Goal: Navigation & Orientation: Find specific page/section

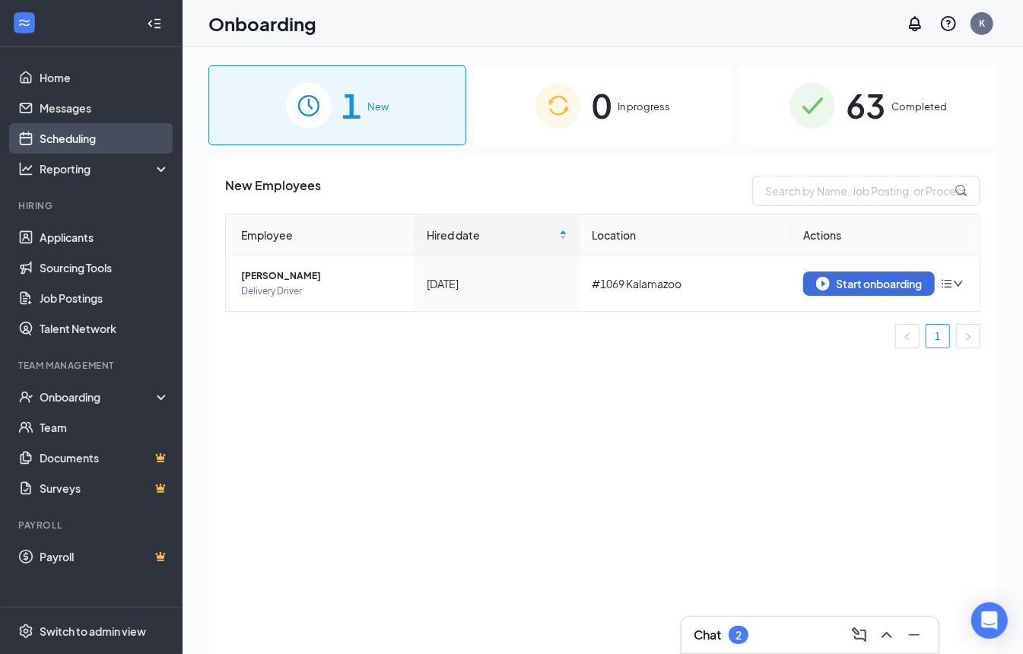
click at [78, 134] on link "Scheduling" at bounding box center [105, 138] width 130 height 30
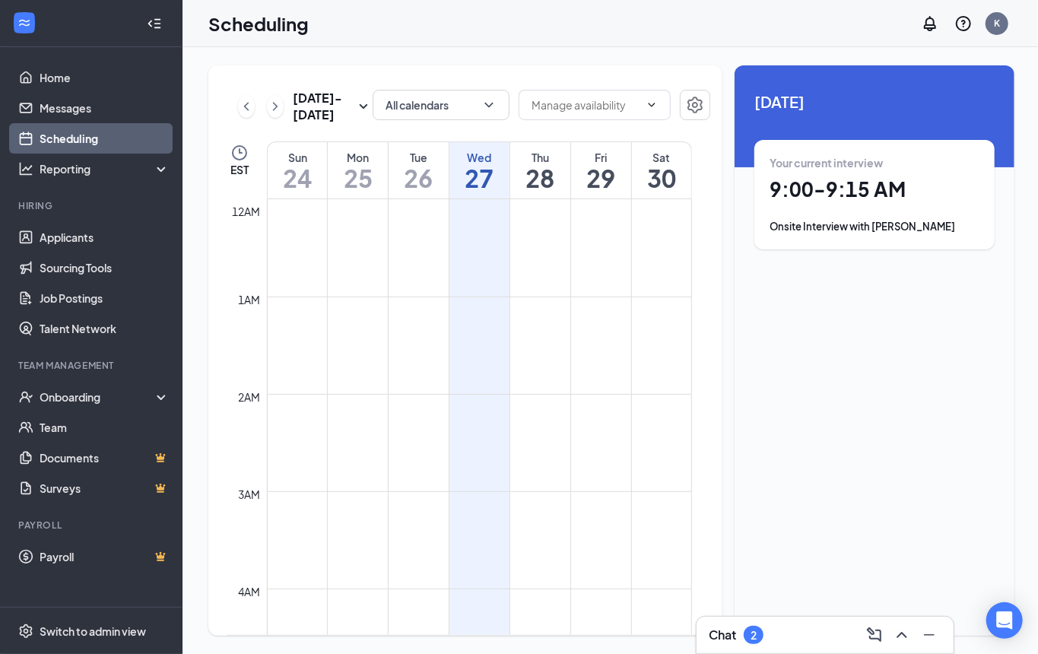
scroll to position [747, 0]
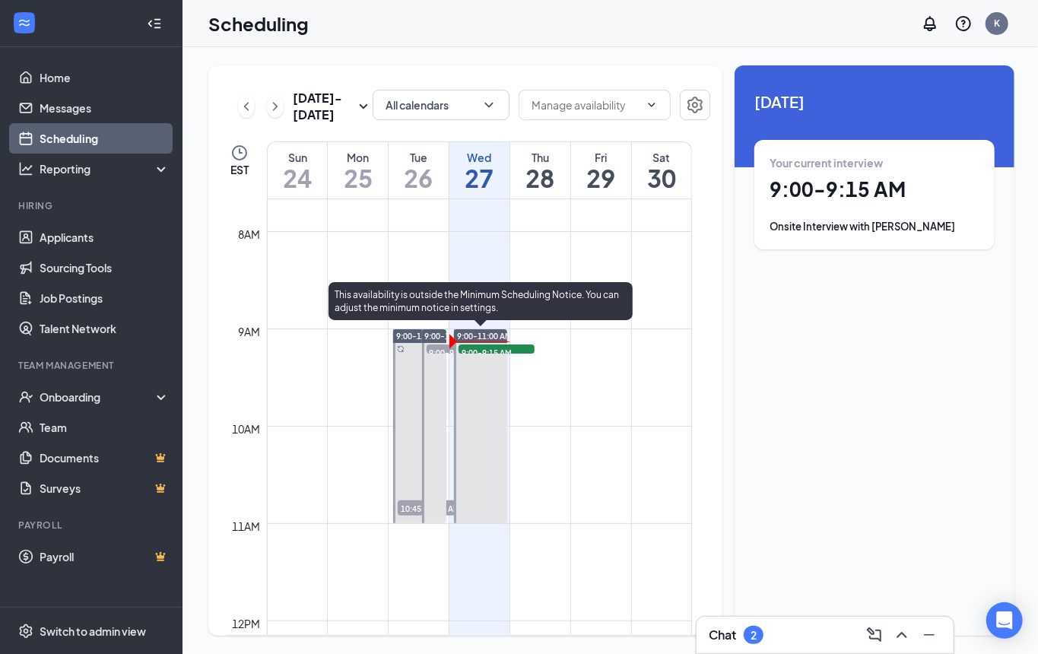
click at [478, 331] on span "9:00-11:00 AM" at bounding box center [484, 336] width 55 height 11
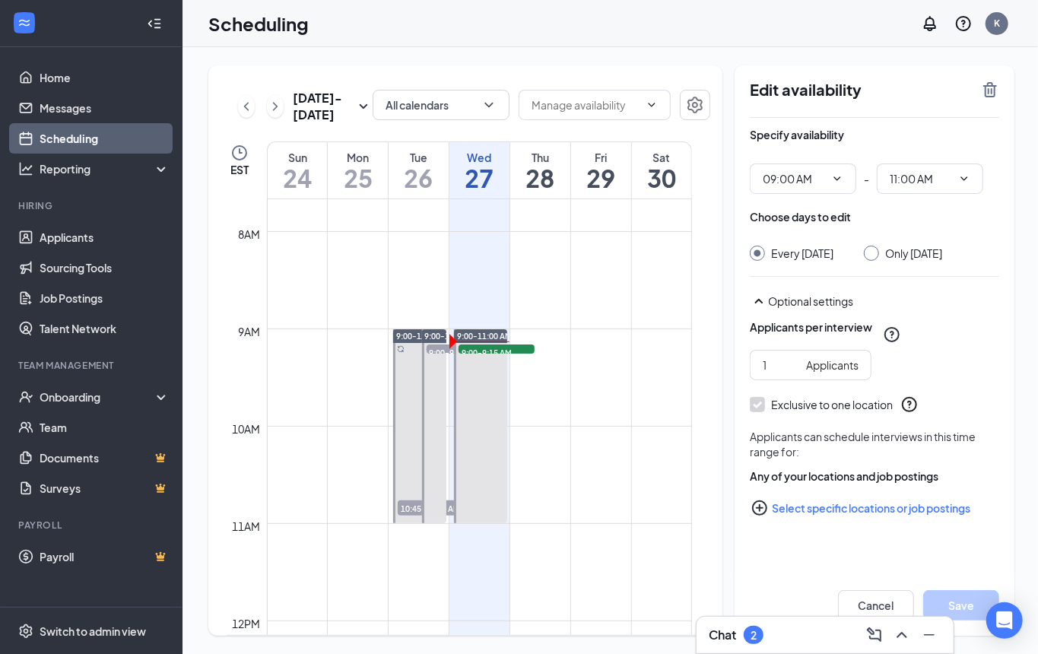
click at [478, 170] on h1 "27" at bounding box center [479, 178] width 60 height 26
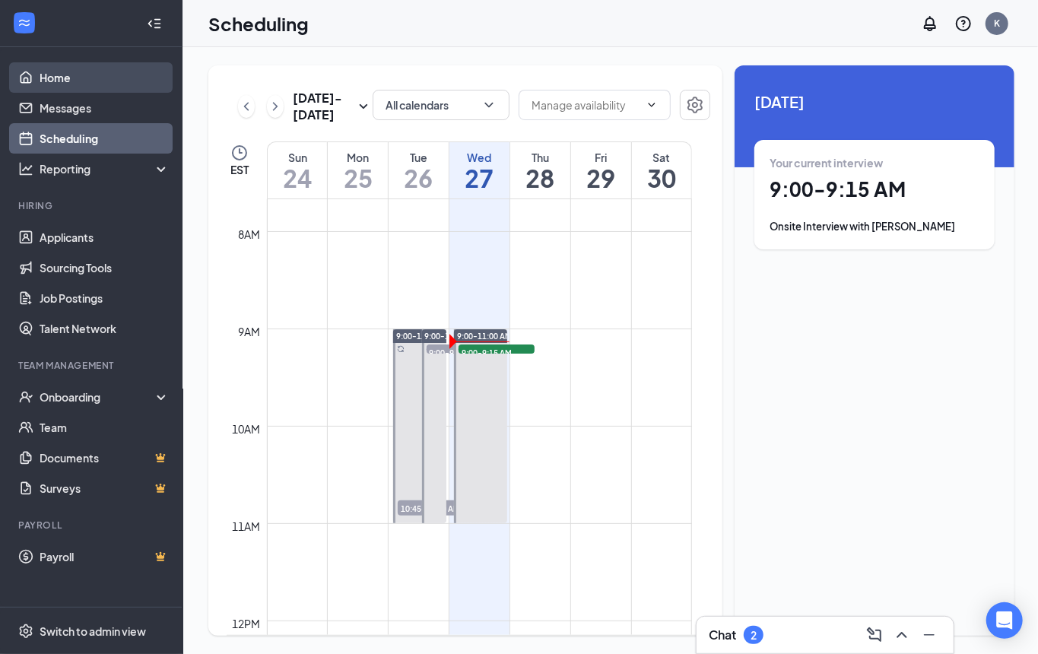
click at [65, 85] on link "Home" at bounding box center [105, 77] width 130 height 30
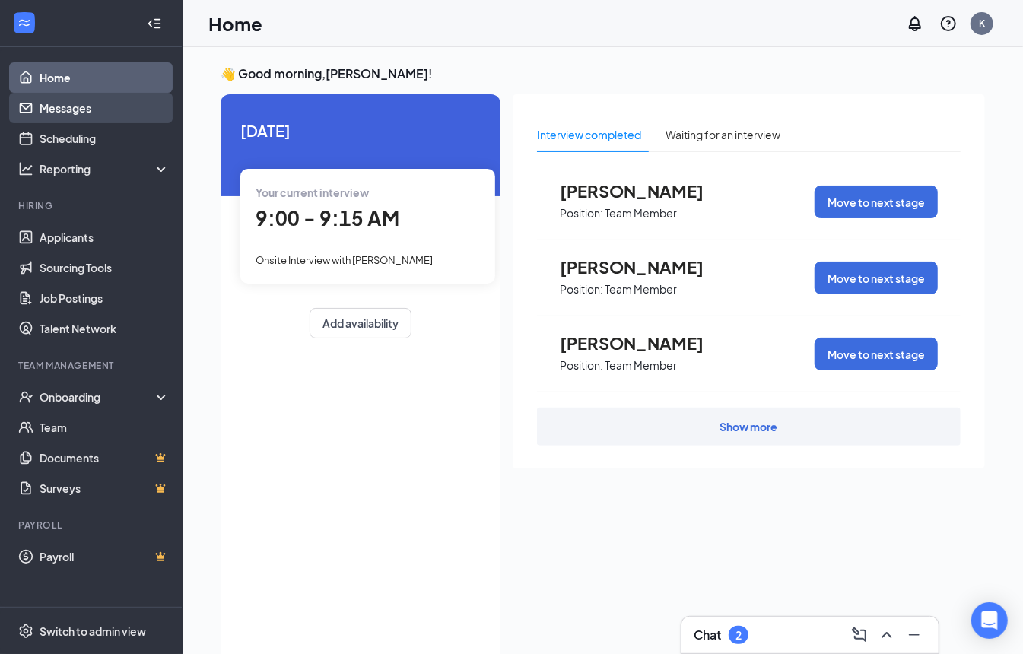
click at [94, 113] on link "Messages" at bounding box center [105, 108] width 130 height 30
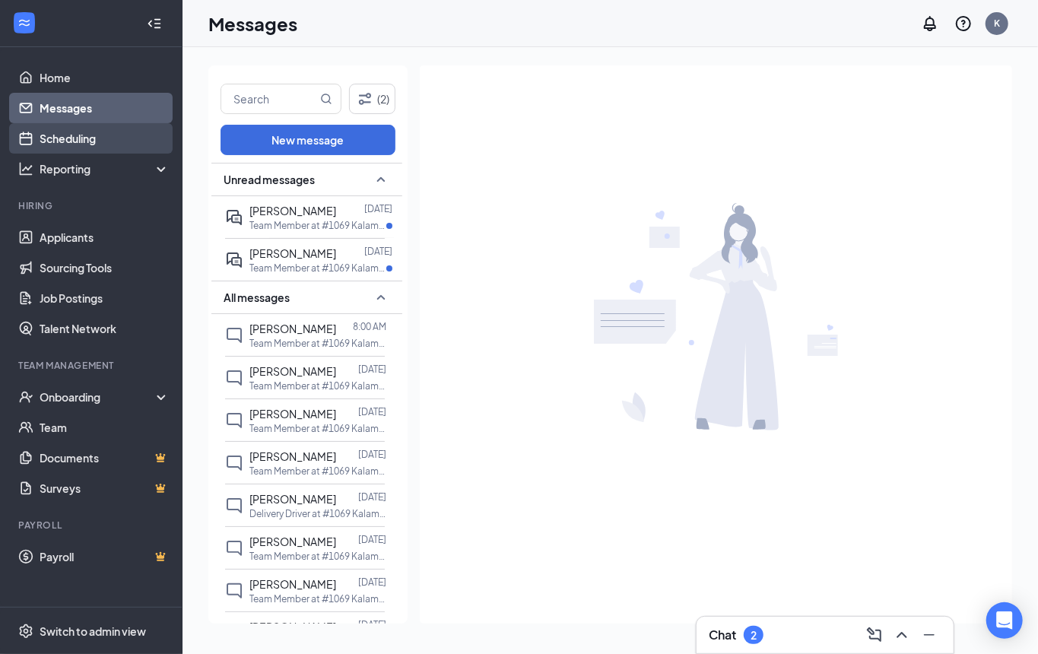
click at [88, 141] on link "Scheduling" at bounding box center [105, 138] width 130 height 30
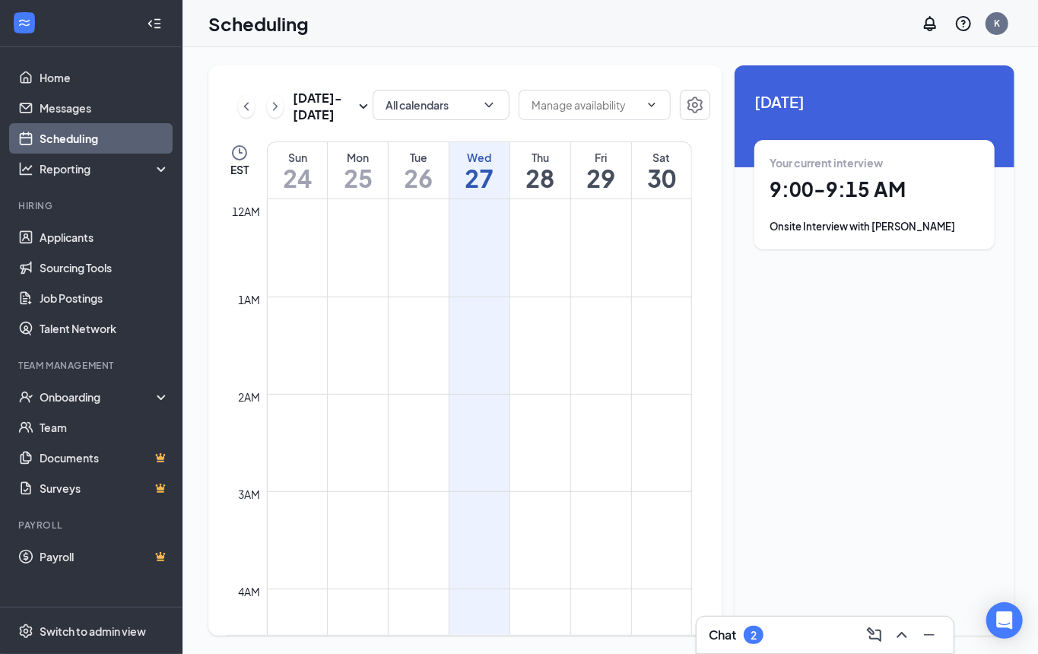
scroll to position [747, 0]
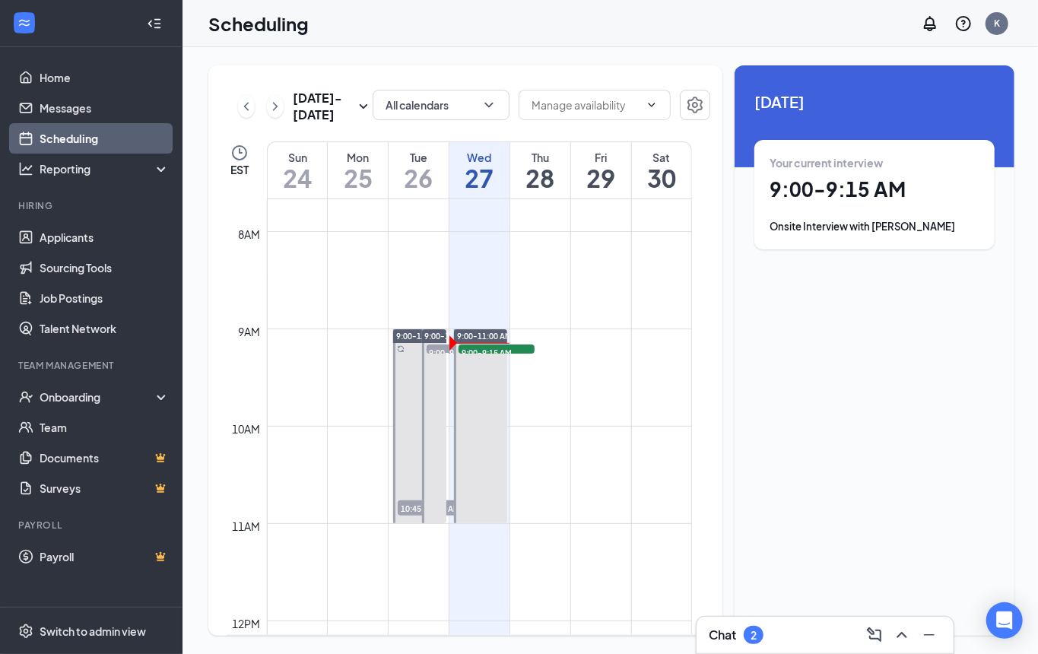
click at [417, 171] on h1 "26" at bounding box center [419, 178] width 60 height 26
click at [503, 156] on div "Wed" at bounding box center [479, 157] width 60 height 15
click at [822, 214] on div "Your current interview 9:00 - 9:15 AM Onsite Interview with [PERSON_NAME]" at bounding box center [874, 194] width 210 height 79
